Goal: Information Seeking & Learning: Learn about a topic

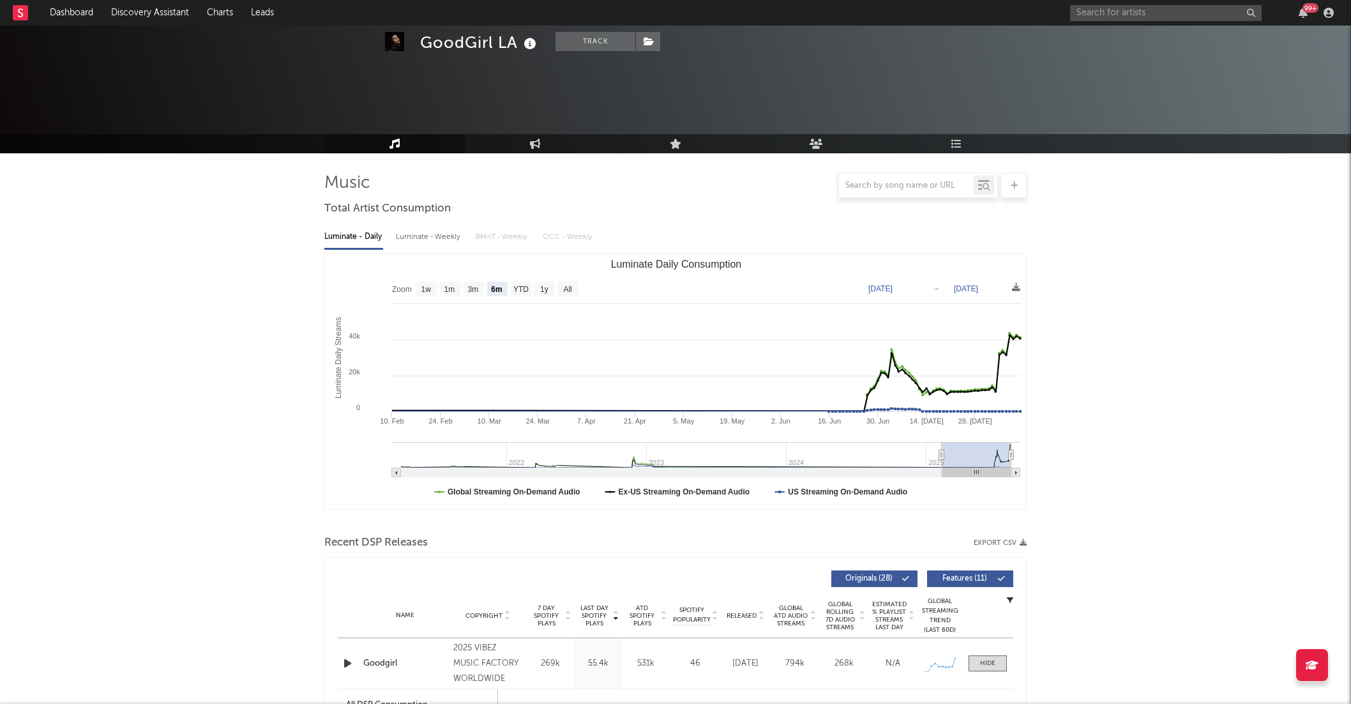
select select "6m"
select select "1w"
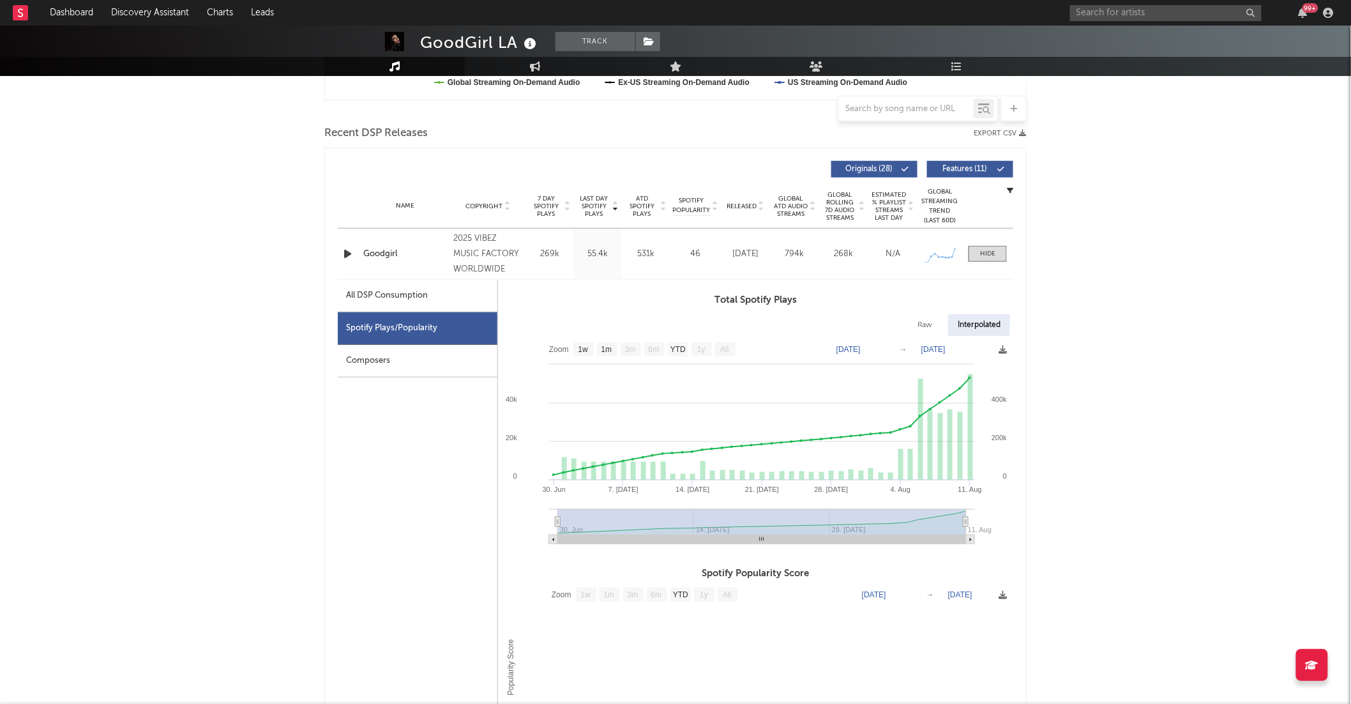
scroll to position [409, 0]
click at [1091, 12] on input "text" at bounding box center [1166, 13] width 192 height 16
type input "umafizi"
click at [1158, 36] on div "Umafikizolo" at bounding box center [1186, 38] width 140 height 15
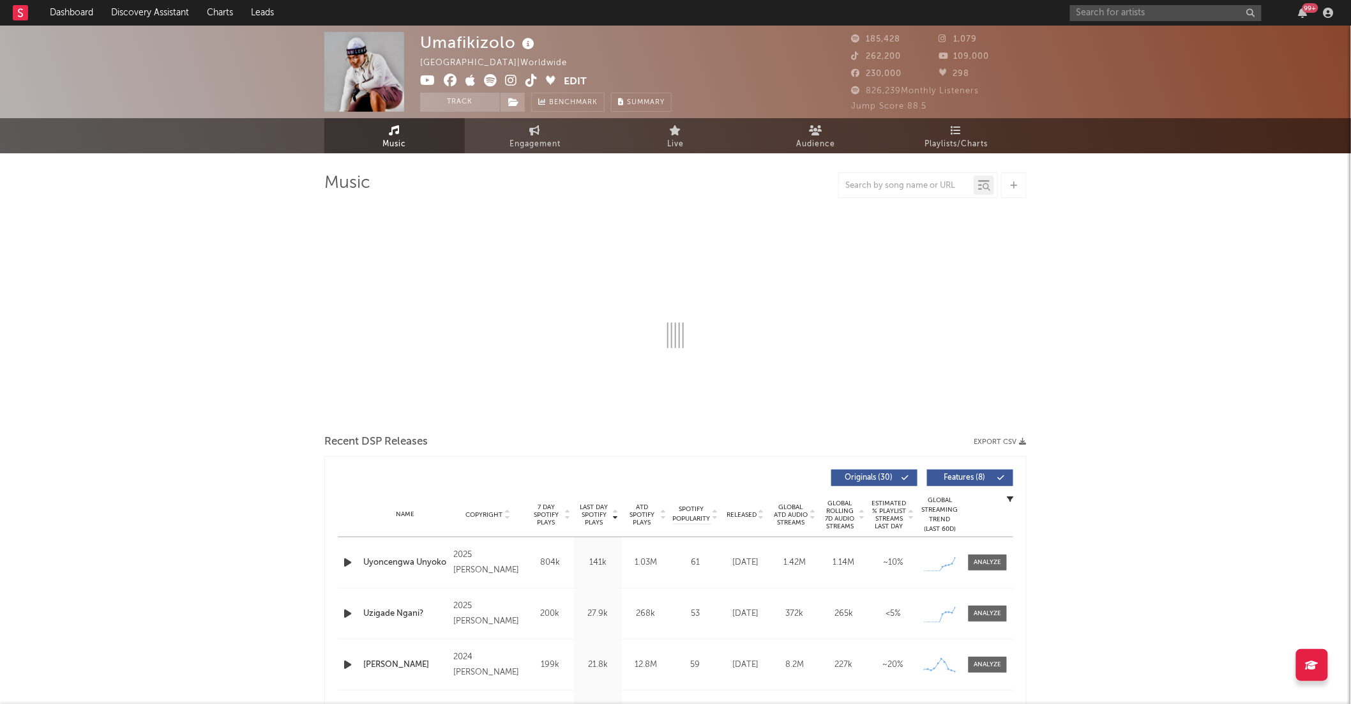
select select "6m"
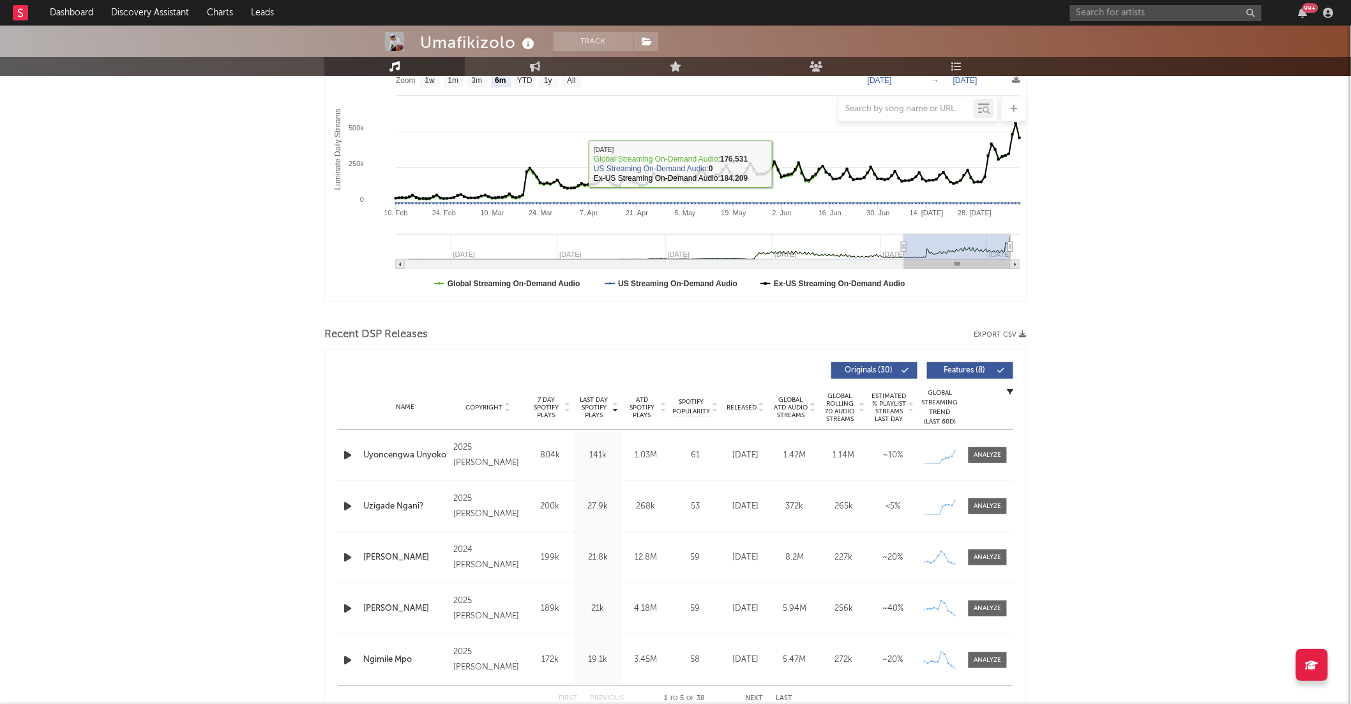
scroll to position [214, 0]
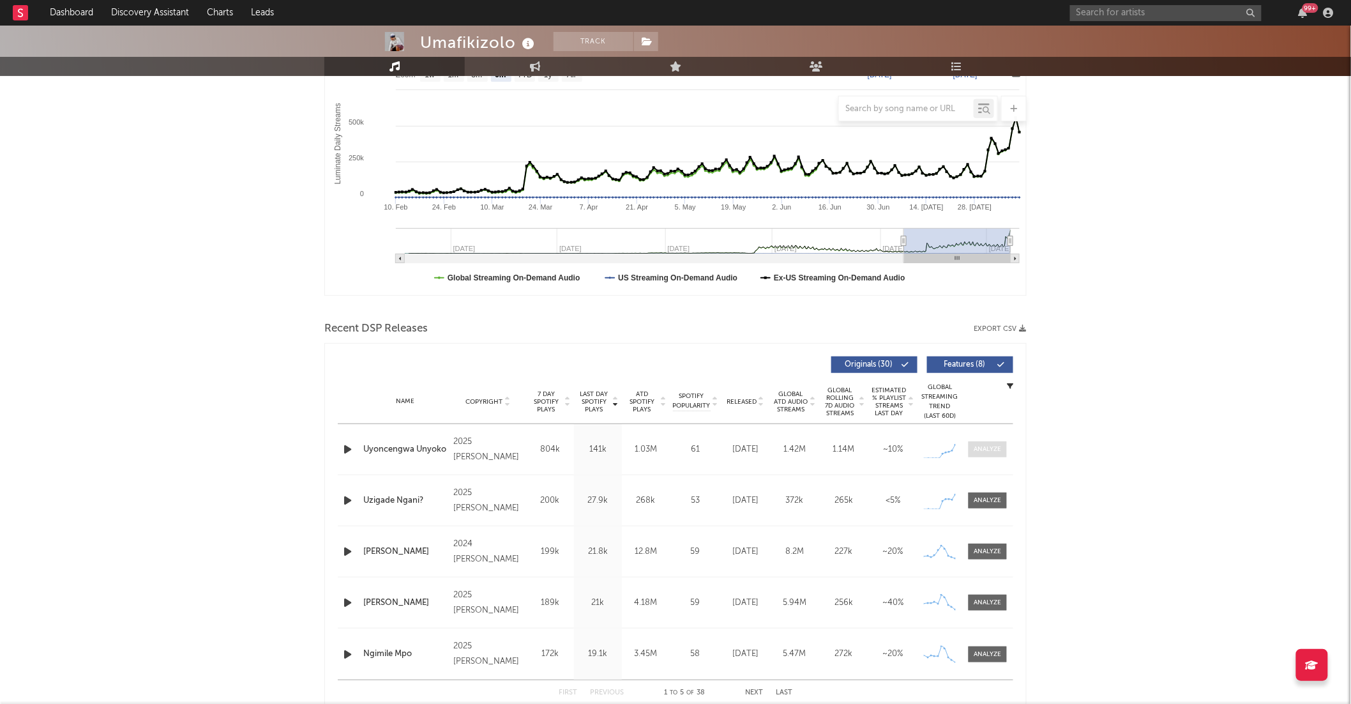
click at [987, 453] on div at bounding box center [987, 449] width 27 height 10
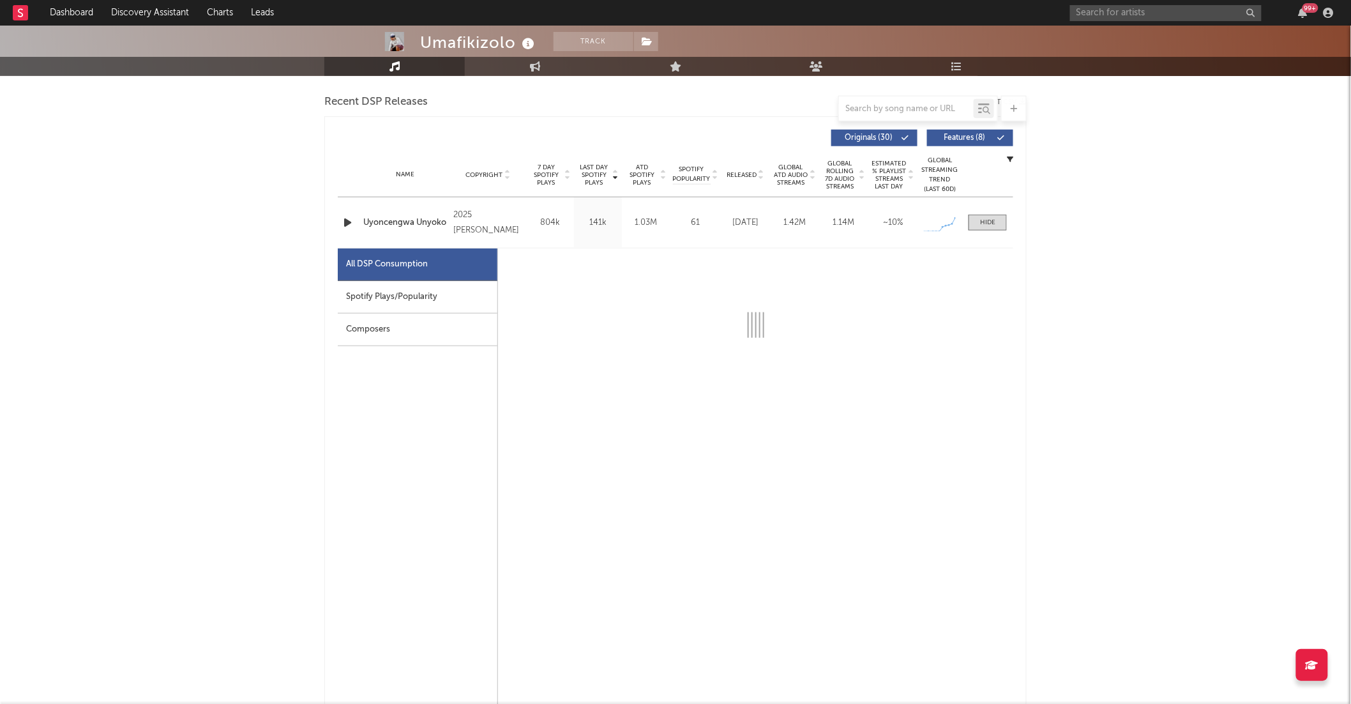
scroll to position [450, 0]
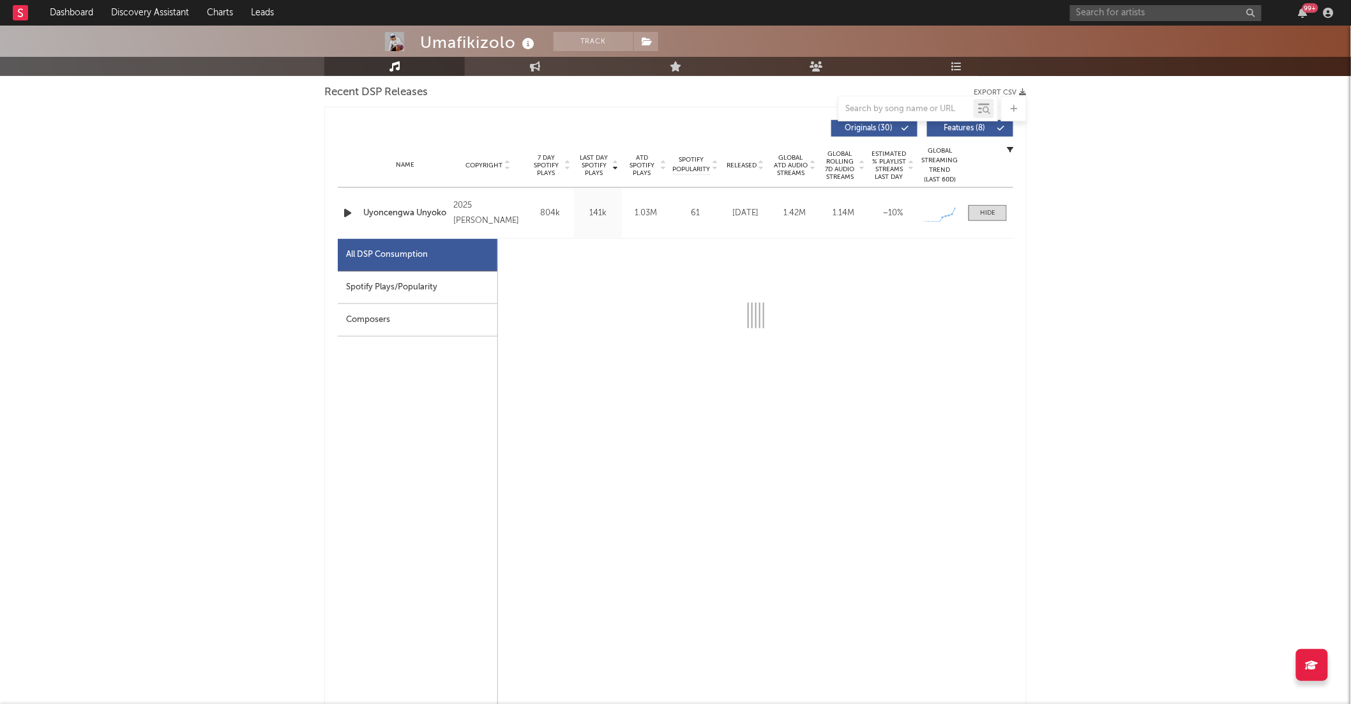
select select "1w"
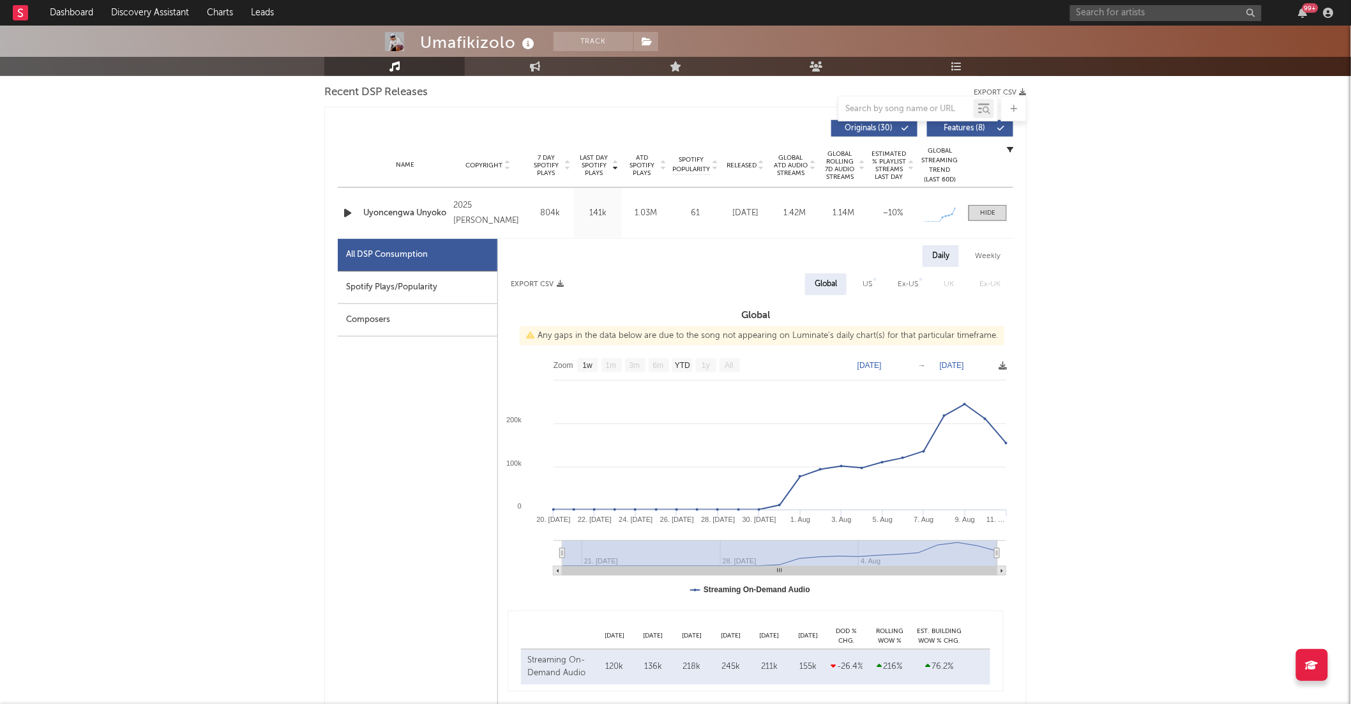
click at [863, 285] on div "US" at bounding box center [868, 284] width 10 height 15
select select "1w"
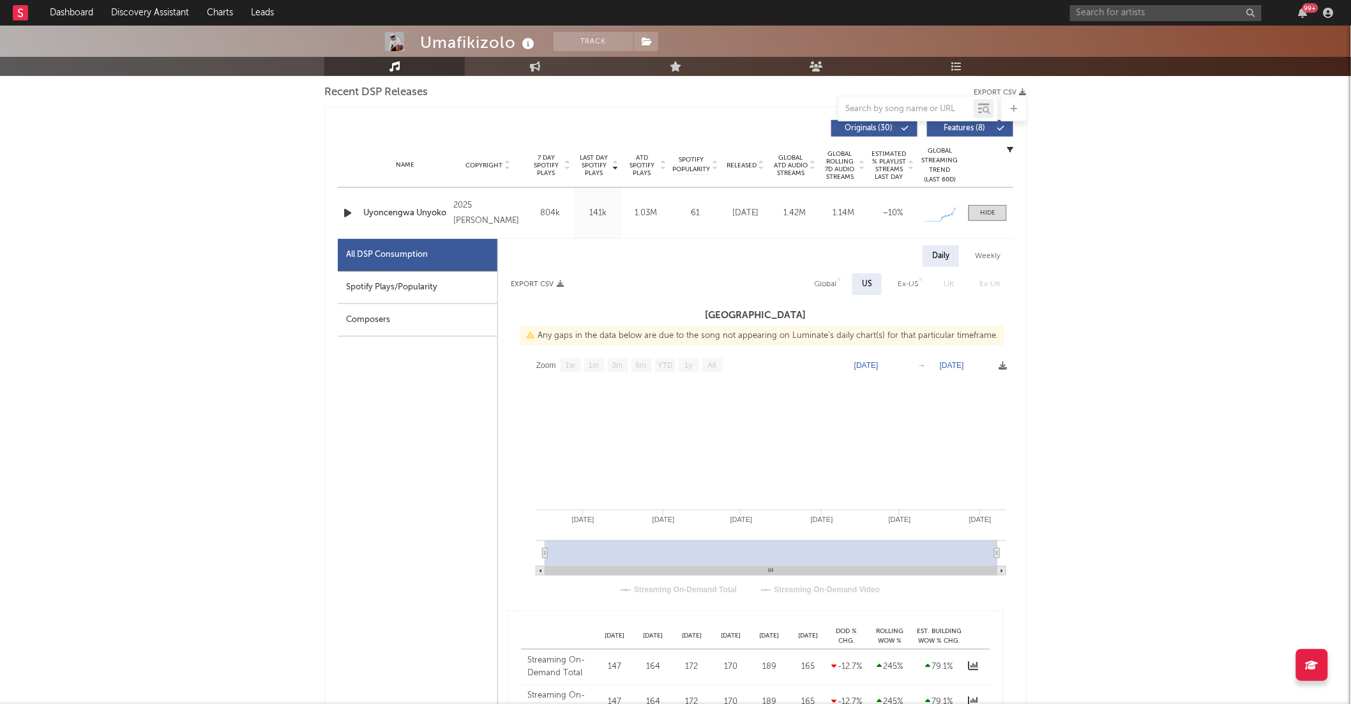
click at [825, 282] on div "Global" at bounding box center [825, 284] width 22 height 15
select select "1w"
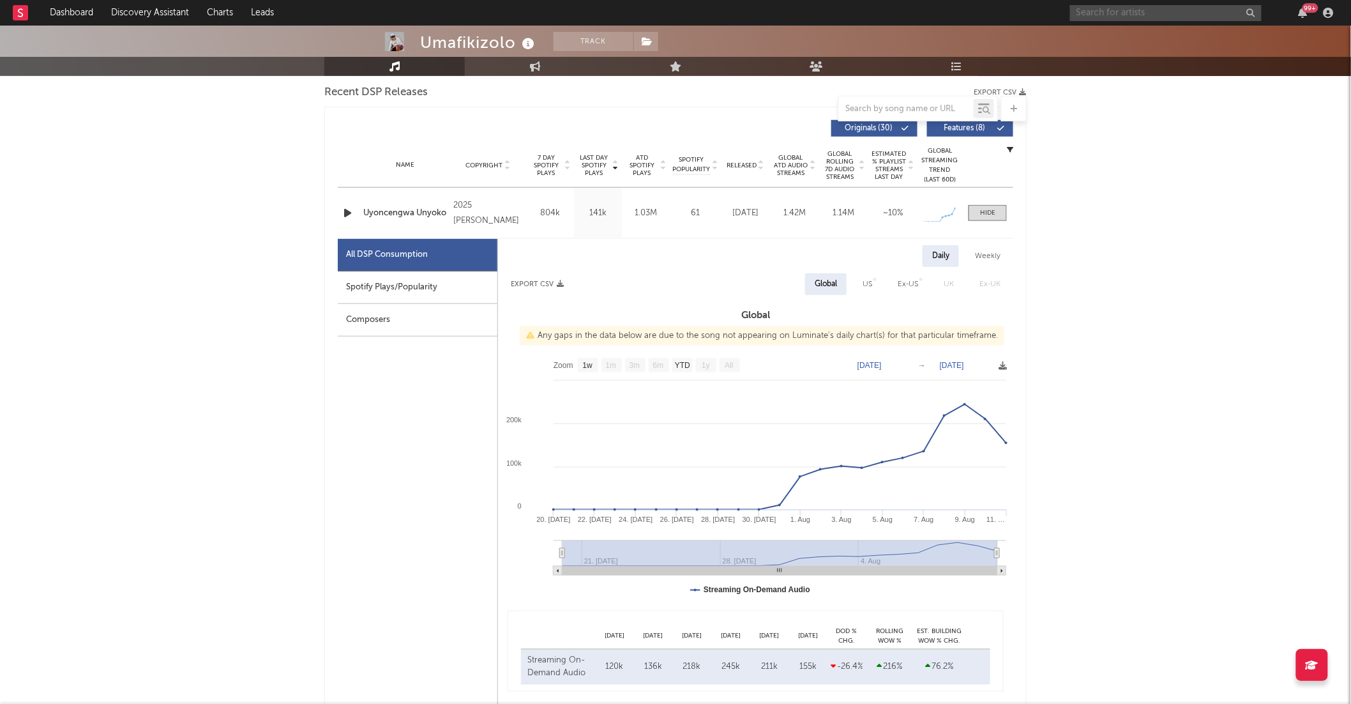
click at [1147, 15] on input "text" at bounding box center [1166, 13] width 192 height 16
paste input "[URL][DOMAIN_NAME]"
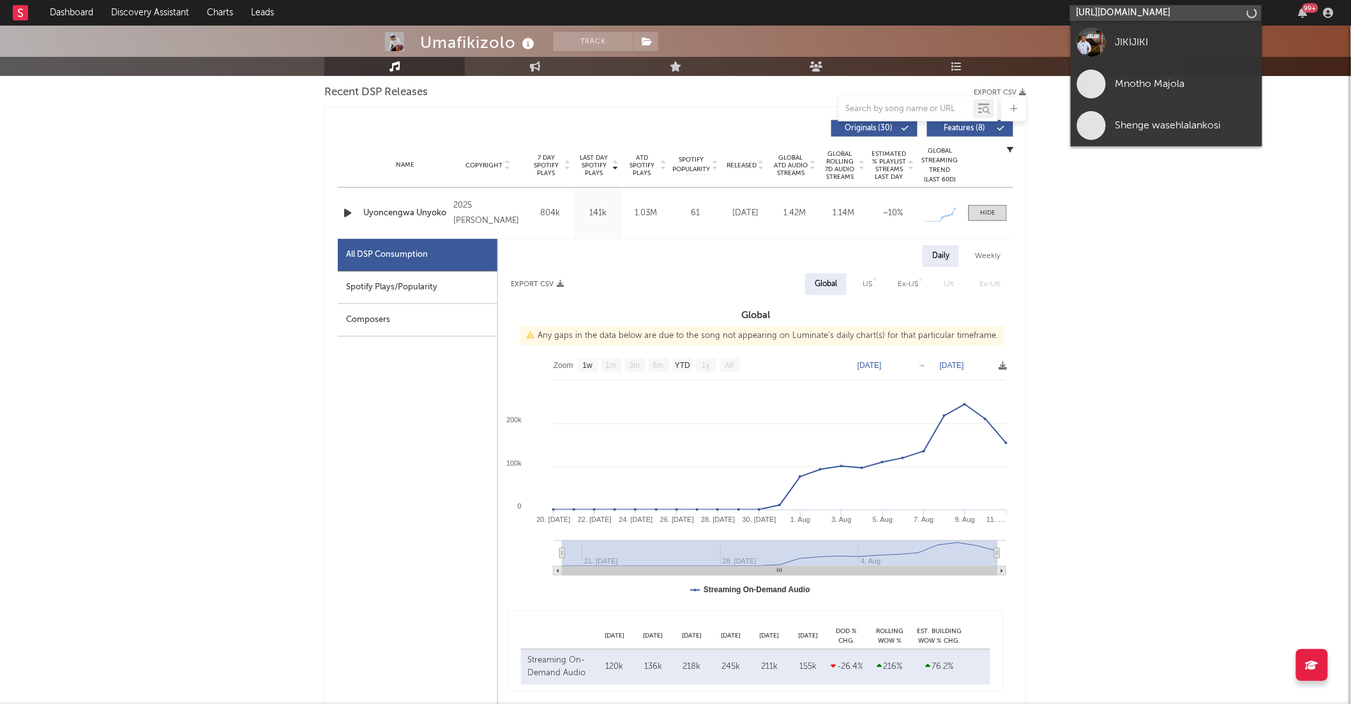
scroll to position [0, 179]
type input "[URL][DOMAIN_NAME]"
click at [1162, 43] on div "JIKIJIKI" at bounding box center [1186, 41] width 140 height 15
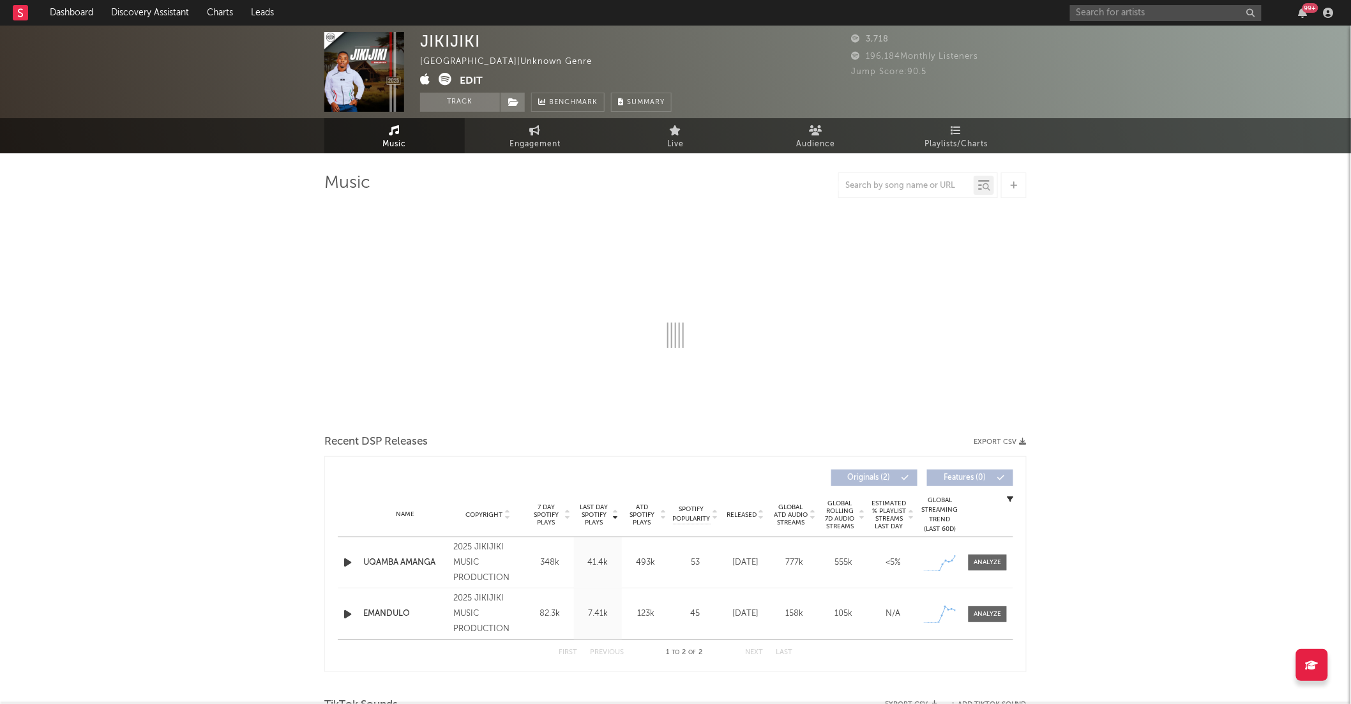
select select "1w"
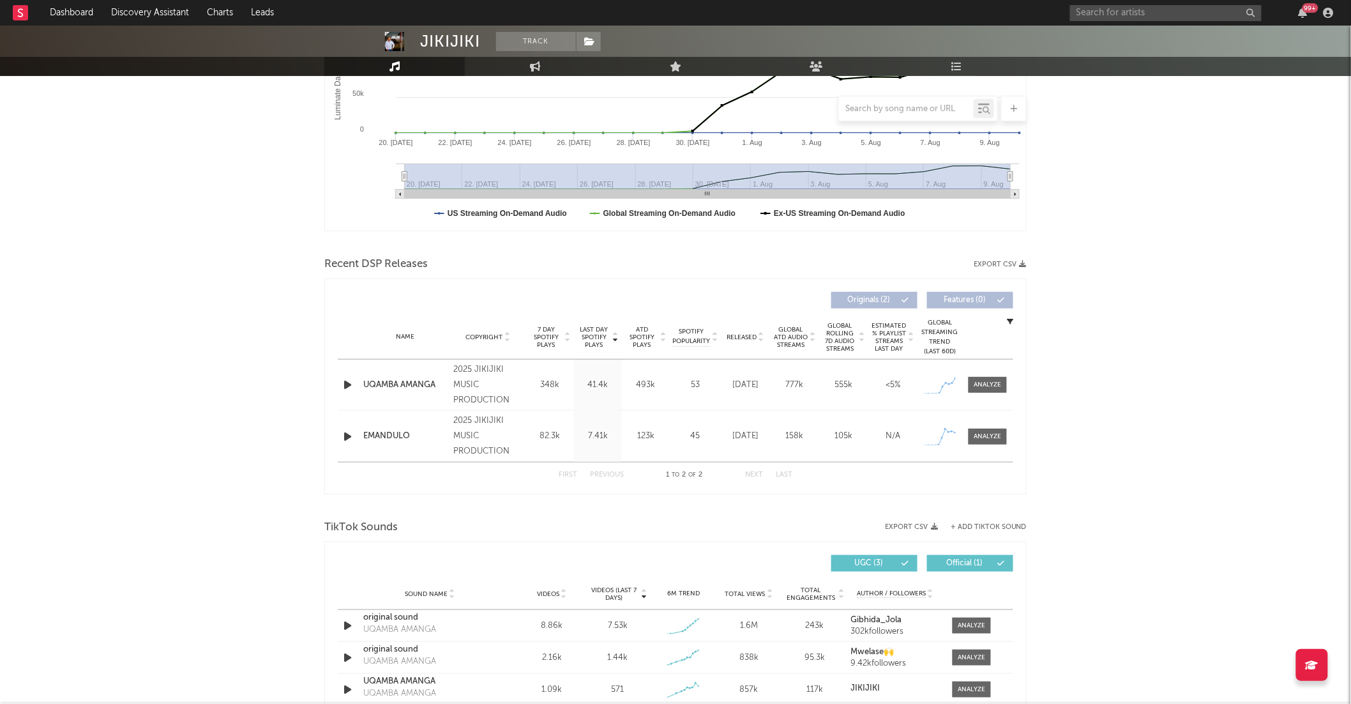
scroll to position [279, 0]
click at [969, 384] on div at bounding box center [987, 384] width 42 height 16
click at [980, 386] on div at bounding box center [987, 384] width 27 height 10
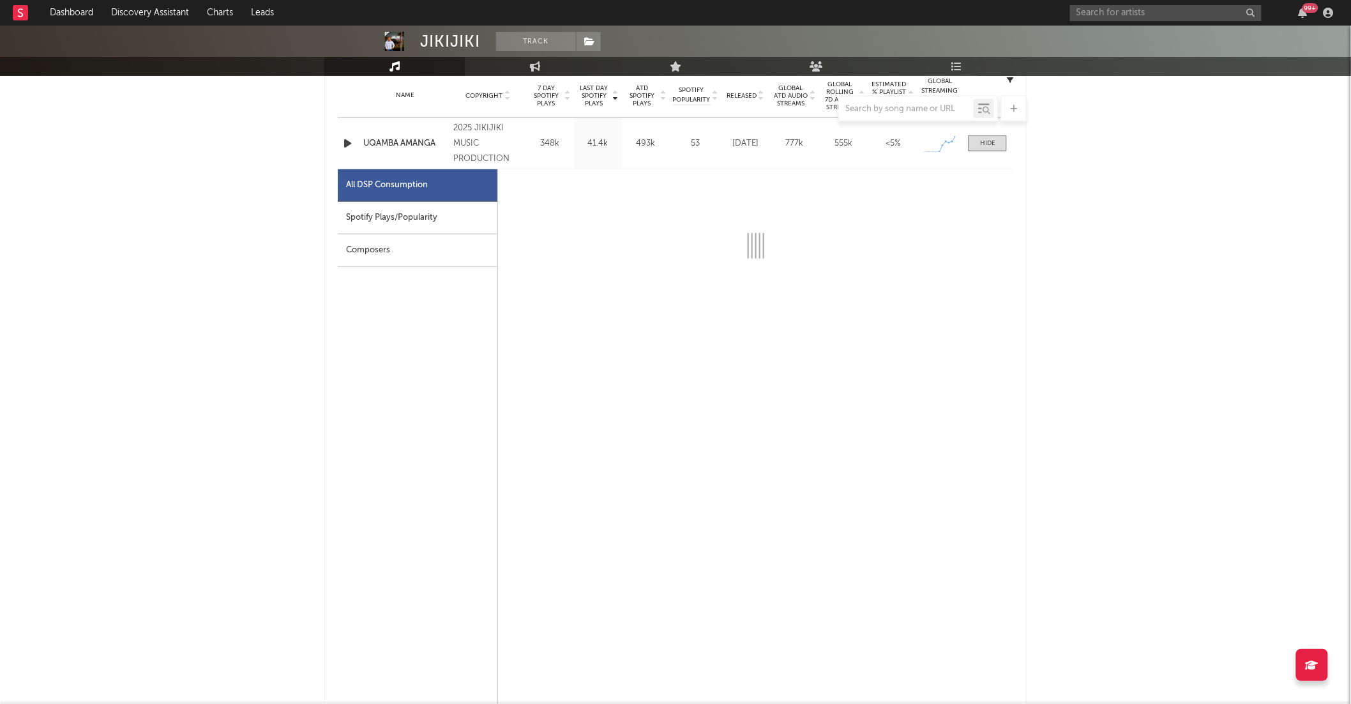
select select "1w"
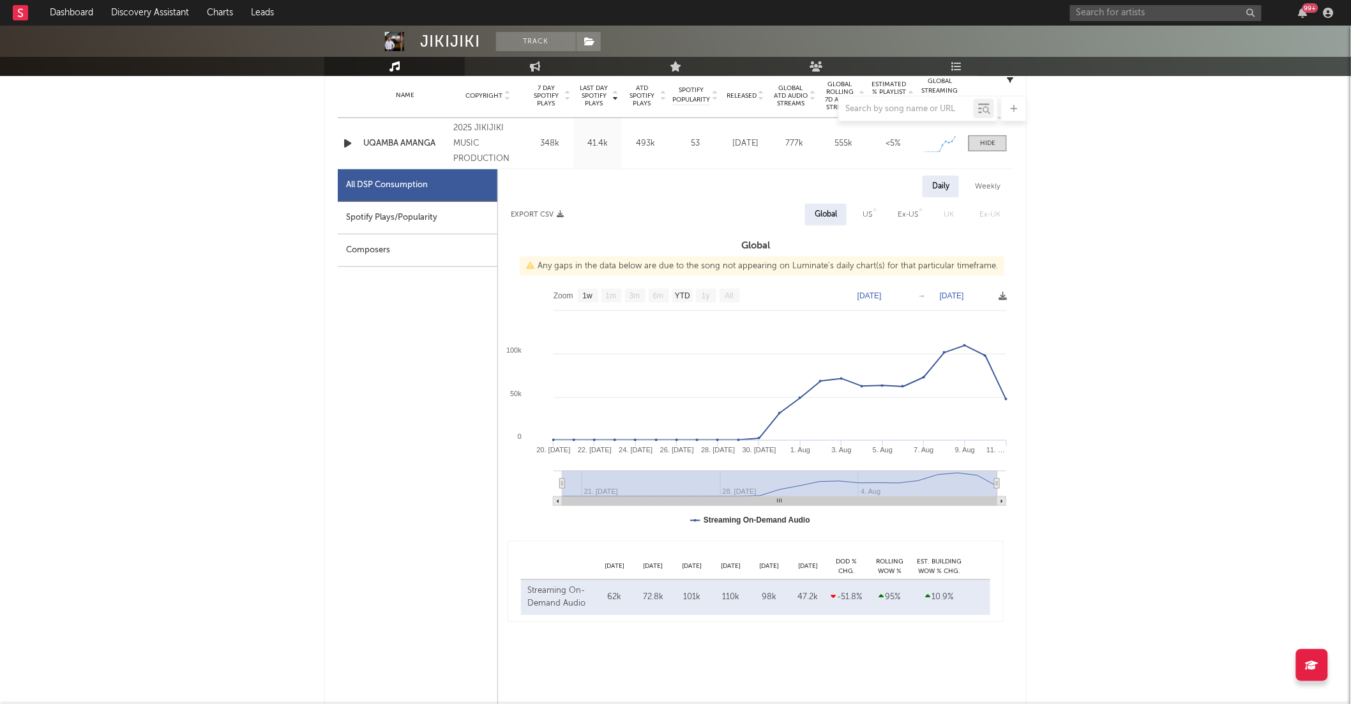
scroll to position [522, 0]
click at [856, 207] on div "US" at bounding box center [867, 212] width 29 height 22
select select "1w"
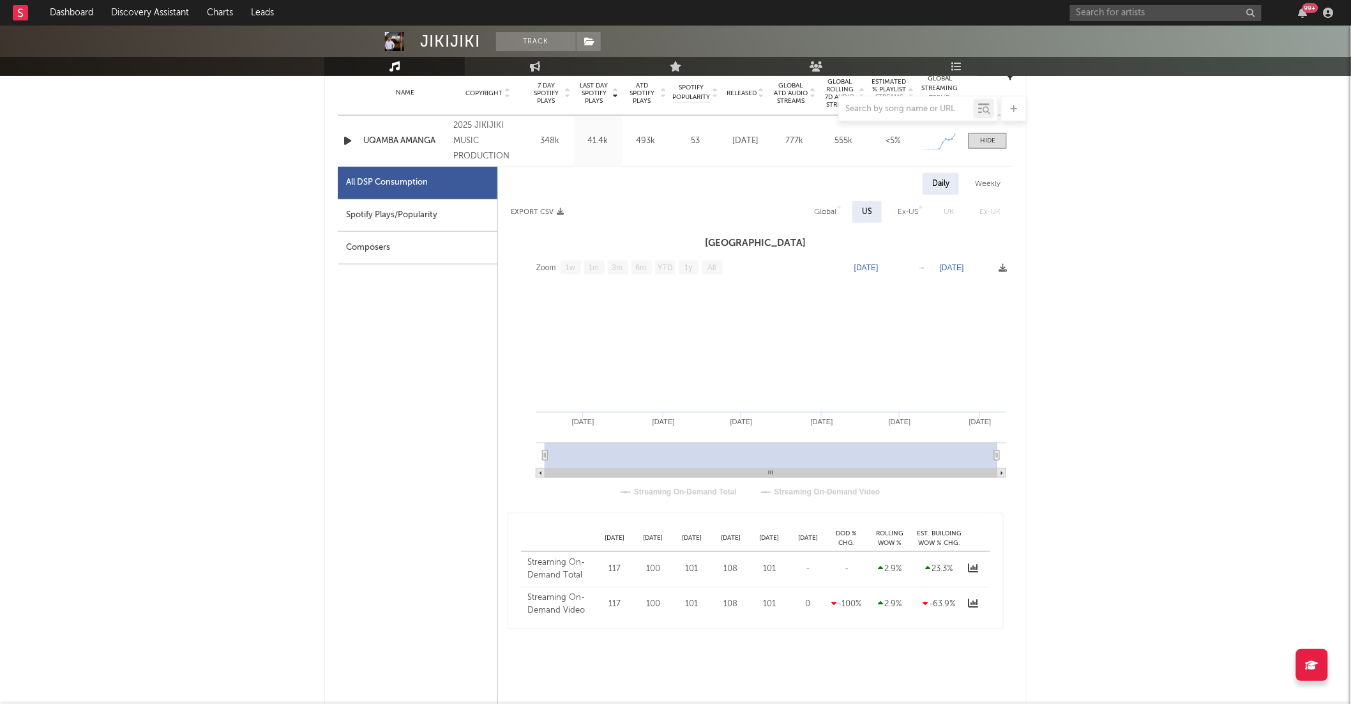
drag, startPoint x: 831, startPoint y: 216, endPoint x: 808, endPoint y: 215, distance: 23.6
click at [831, 215] on div "Global" at bounding box center [825, 211] width 22 height 15
select select "1w"
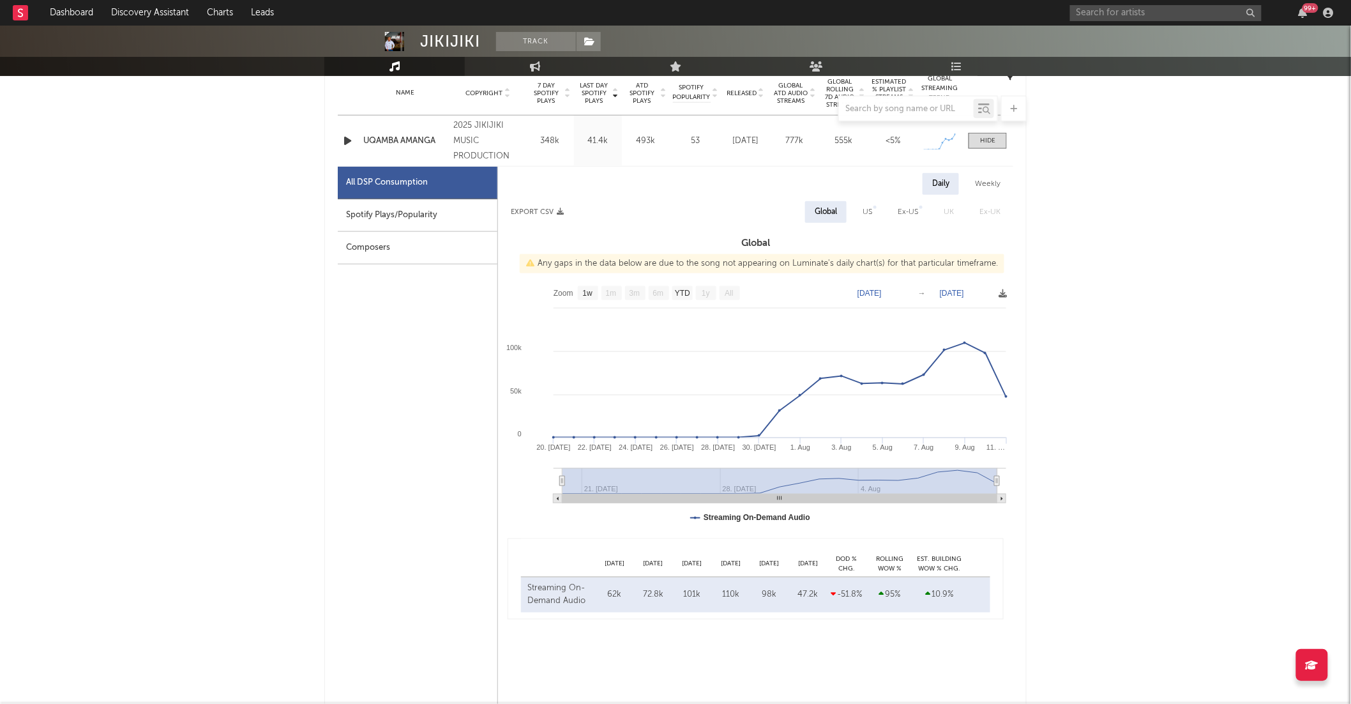
click at [468, 207] on div "Spotify Plays/Popularity" at bounding box center [418, 215] width 160 height 33
select select "1w"
